Goal: Transaction & Acquisition: Purchase product/service

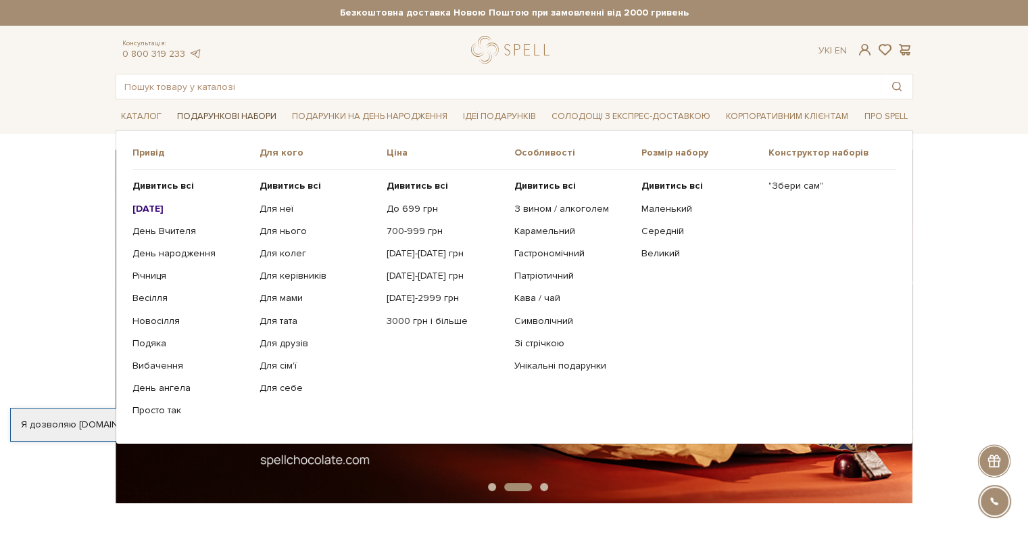
click at [214, 114] on link "Подарункові набори" at bounding box center [227, 116] width 110 height 21
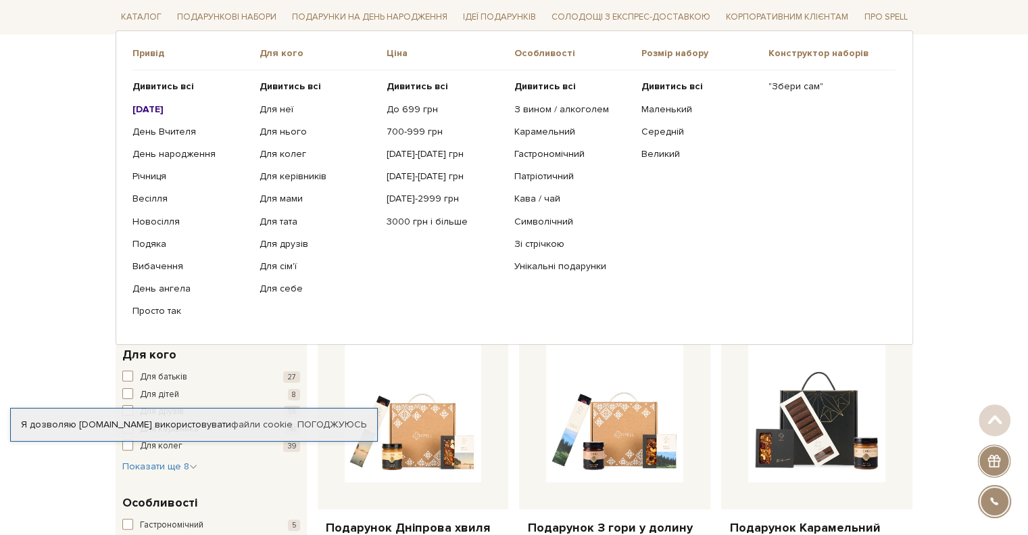
scroll to position [226, 0]
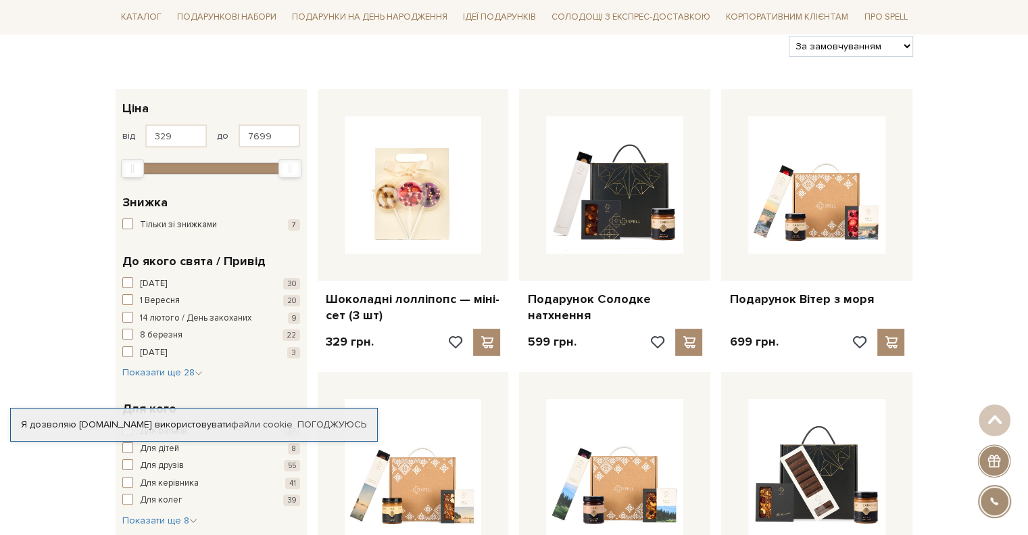
scroll to position [169, 0]
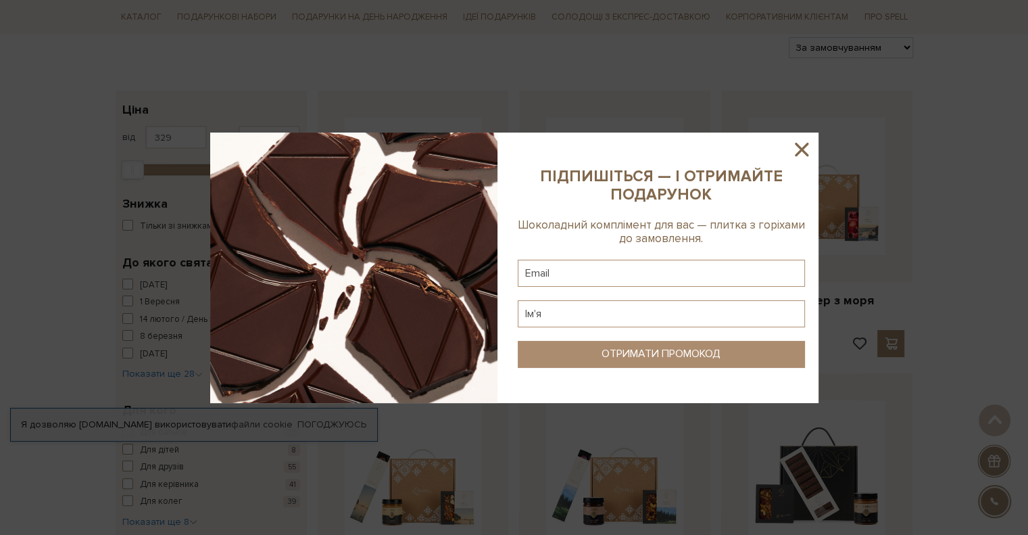
click at [796, 149] on icon at bounding box center [801, 149] width 23 height 23
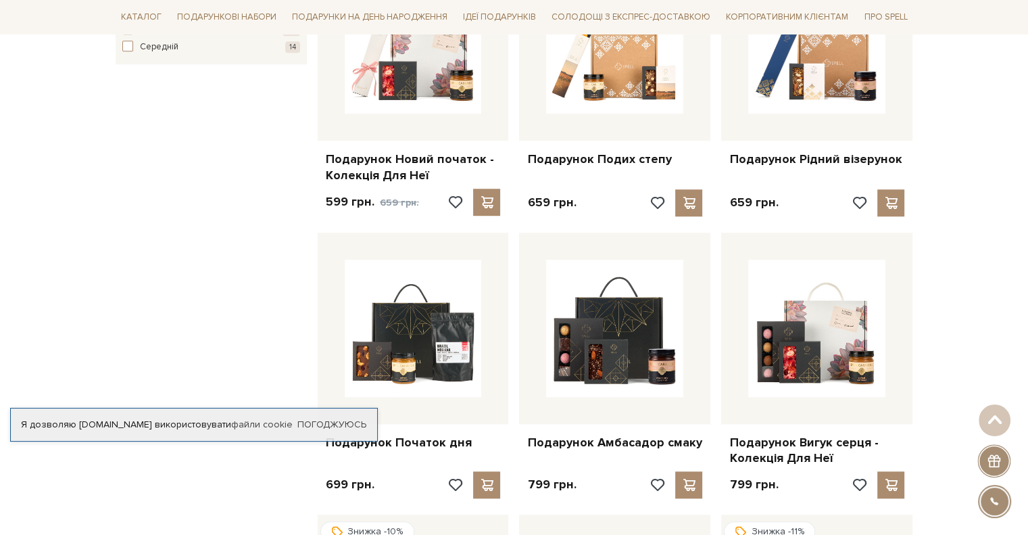
scroll to position [886, 0]
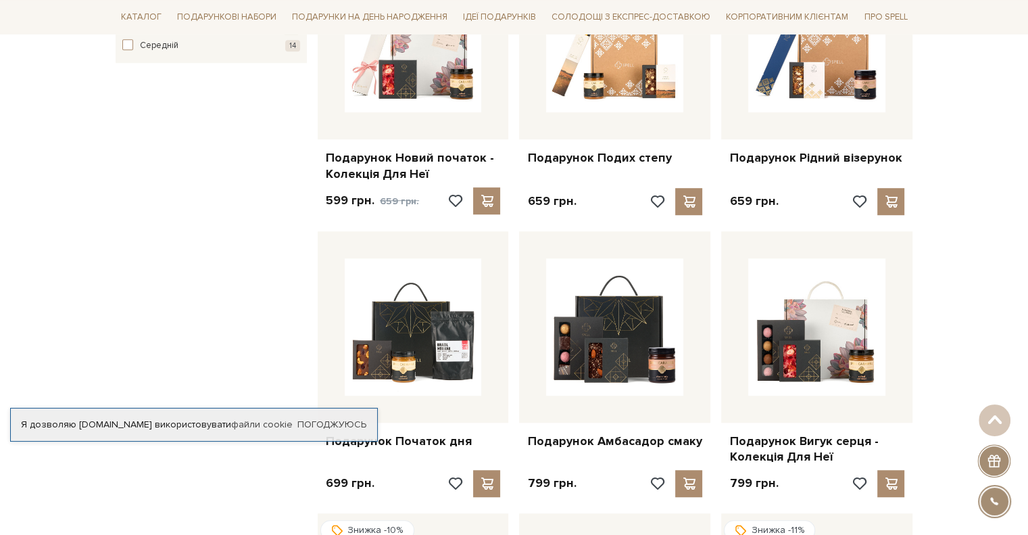
click at [348, 417] on div "Я дозволяю [DOMAIN_NAME] використовувати файли cookie Погоджуюсь" at bounding box center [194, 425] width 368 height 34
click at [324, 424] on link "Погоджуюсь" at bounding box center [331, 424] width 69 height 12
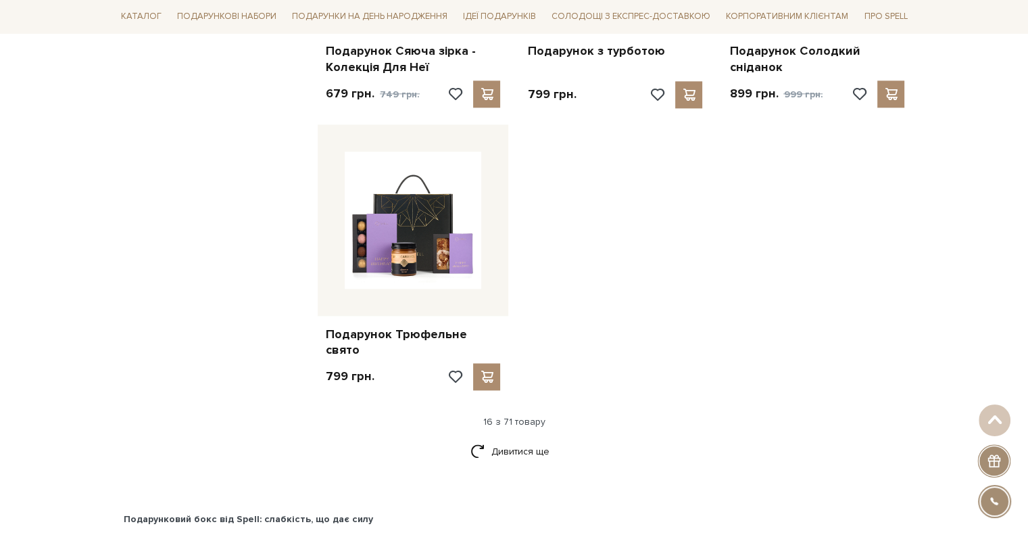
scroll to position [1557, 0]
click at [533, 440] on link "Дивитися ще" at bounding box center [515, 452] width 88 height 24
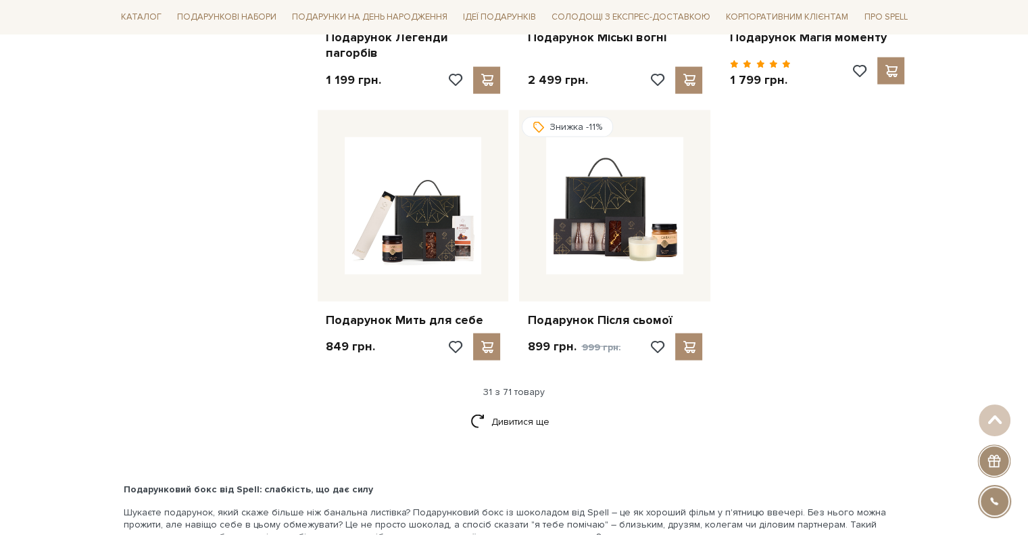
scroll to position [2983, 0]
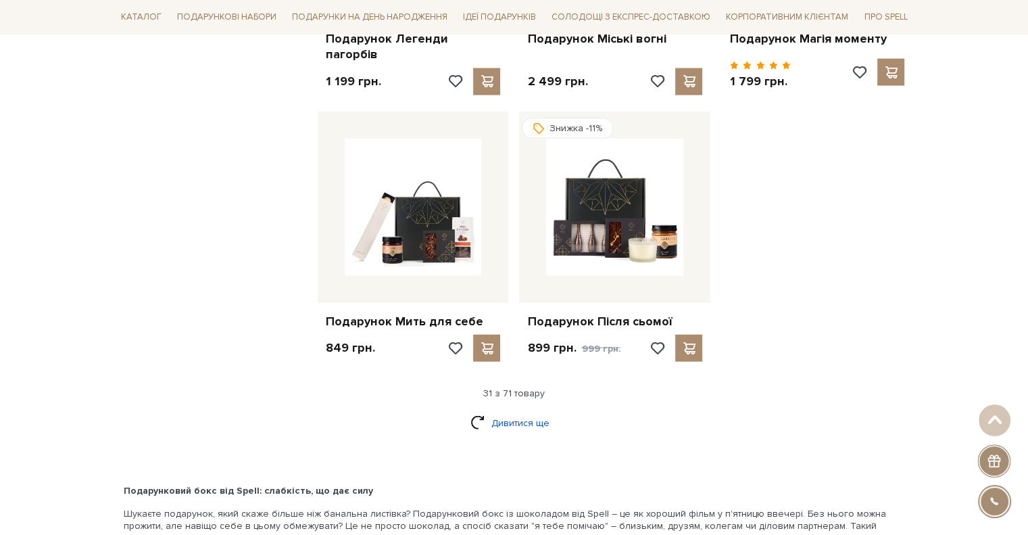
click at [525, 411] on link "Дивитися ще" at bounding box center [515, 423] width 88 height 24
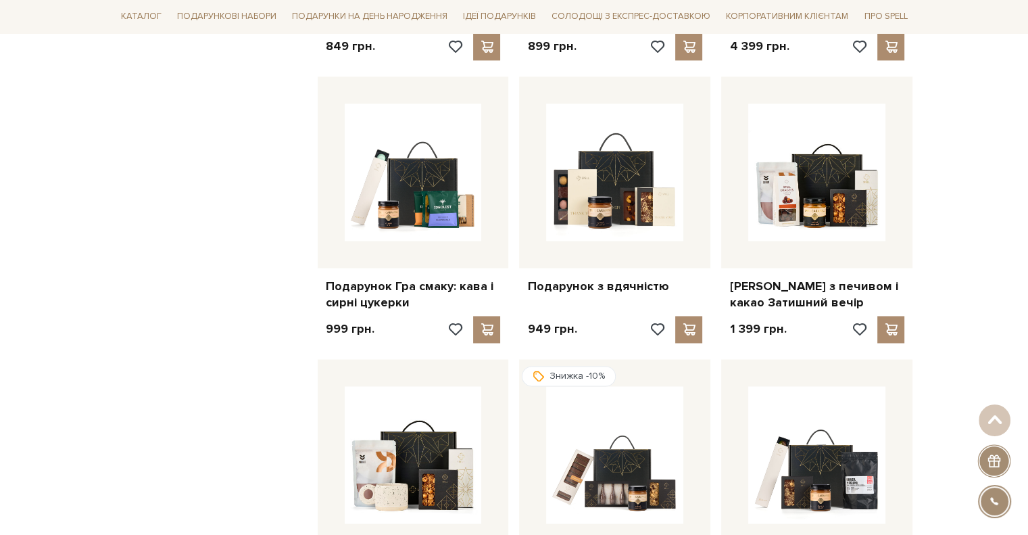
scroll to position [2174, 0]
